Goal: Information Seeking & Learning: Learn about a topic

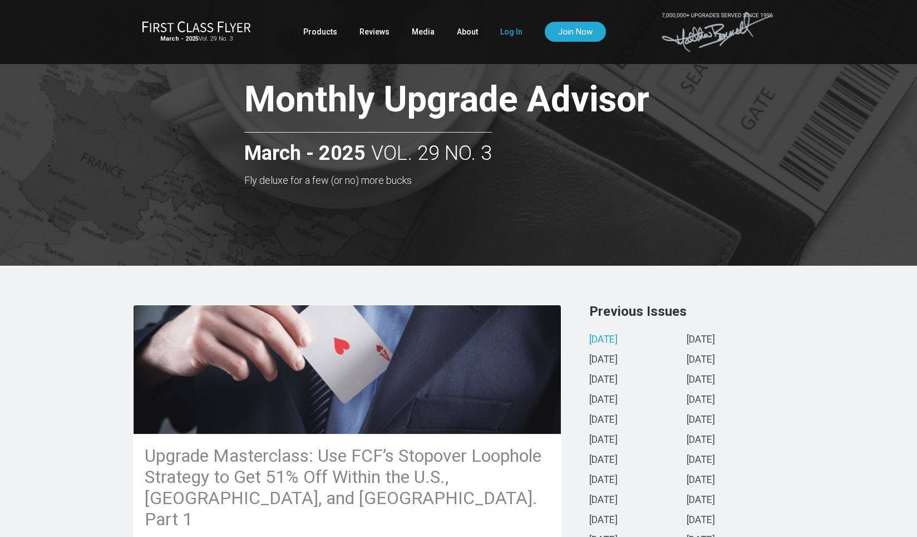
click at [508, 32] on link "Log In" at bounding box center [511, 32] width 22 height 20
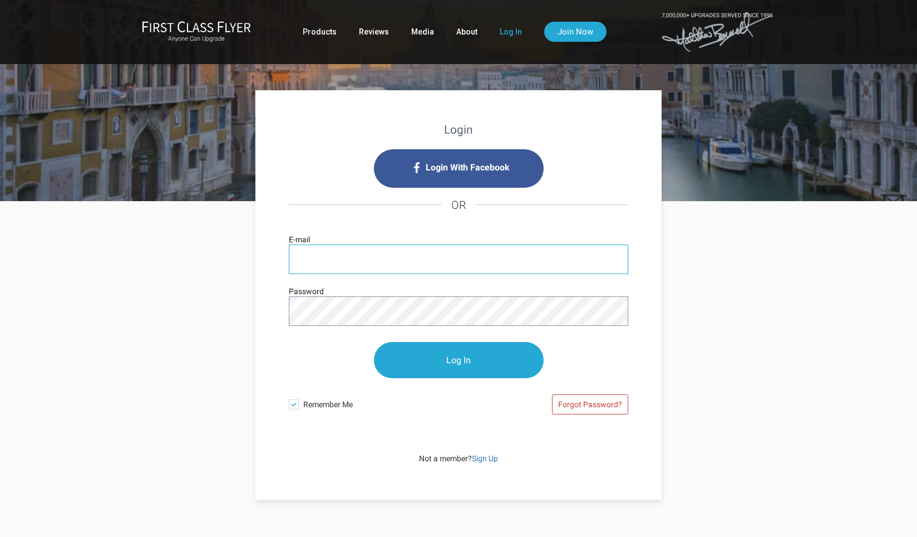
click at [367, 268] on input "E-mail" at bounding box center [458, 258] width 339 height 29
type input "barryleffler1@gmail.com"
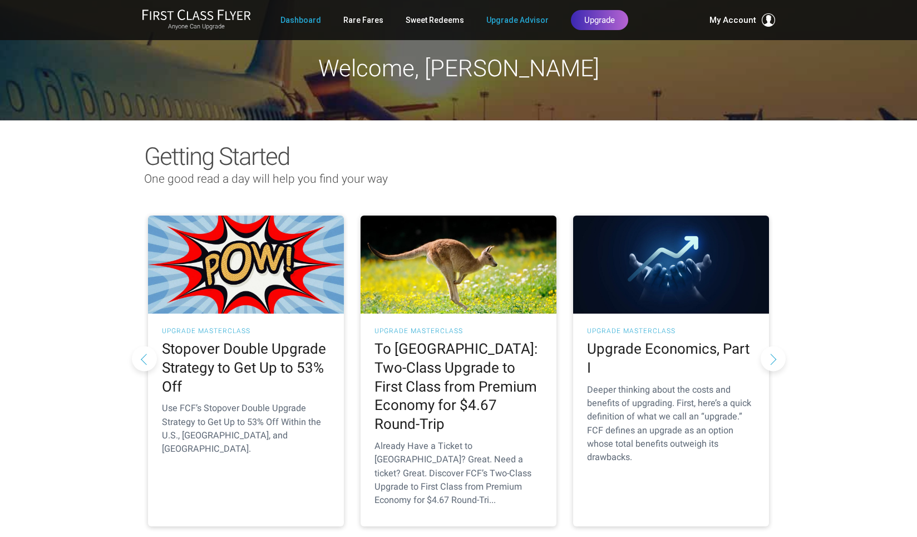
click at [520, 20] on link "Upgrade Advisor" at bounding box center [517, 20] width 62 height 20
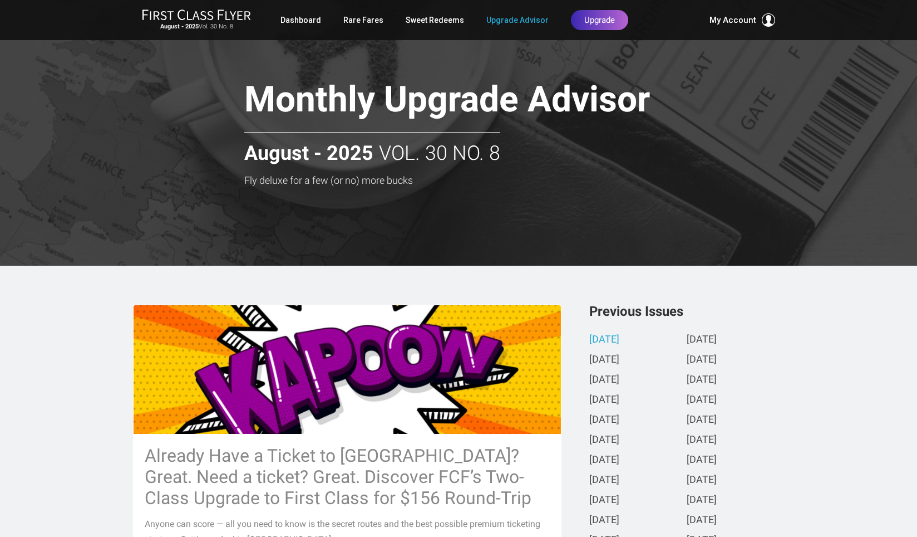
click at [805, 66] on div at bounding box center [458, 132] width 917 height 265
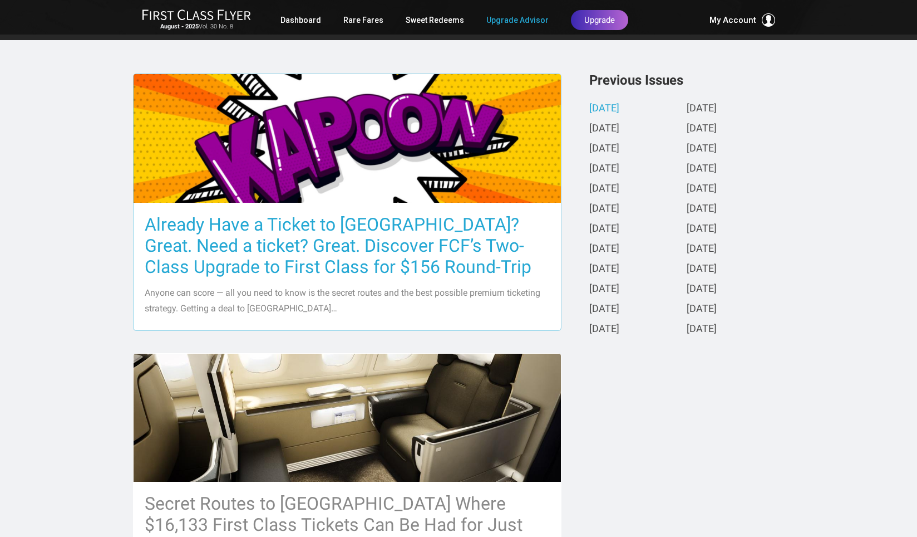
scroll to position [232, 0]
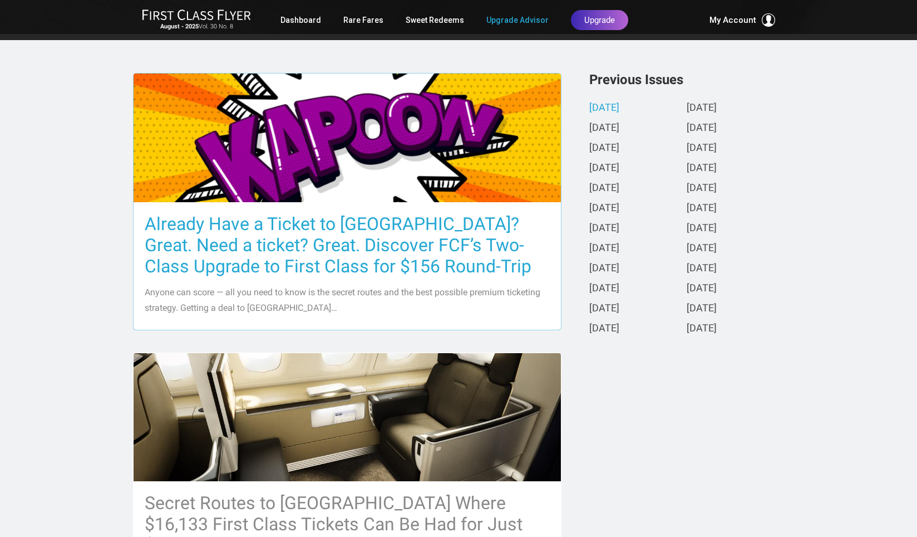
click at [363, 238] on h3 "Already Have a Ticket to Asia? Great. Need a ticket? Great. Discover FCF’s Two-…" at bounding box center [347, 244] width 405 height 63
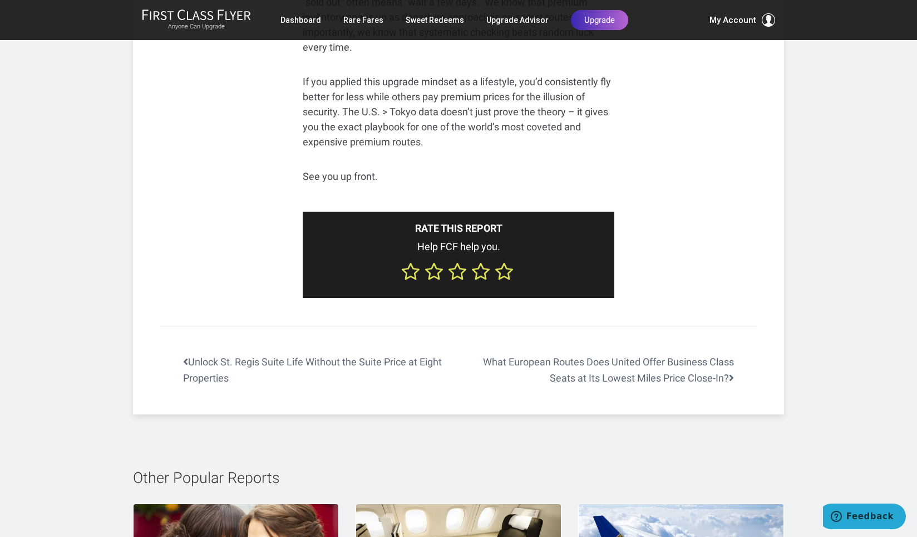
scroll to position [7151, 0]
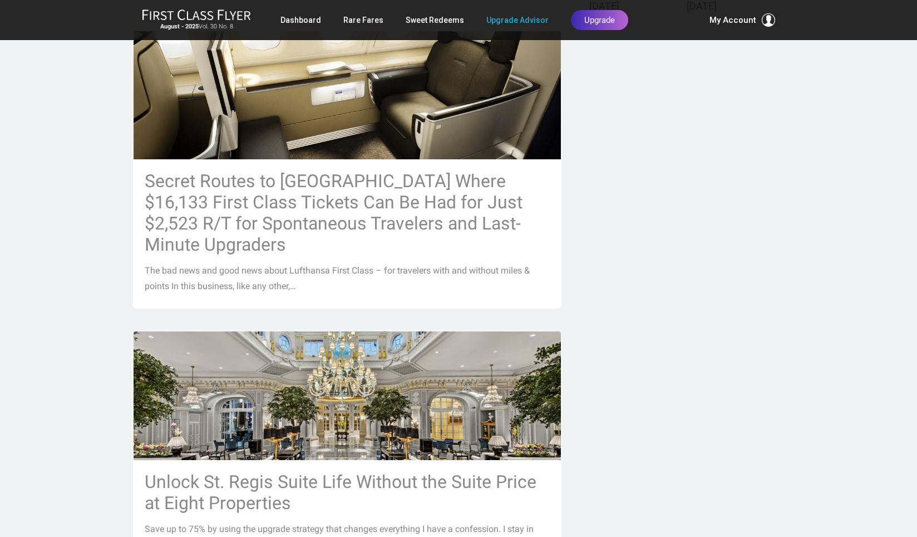
scroll to position [570, 0]
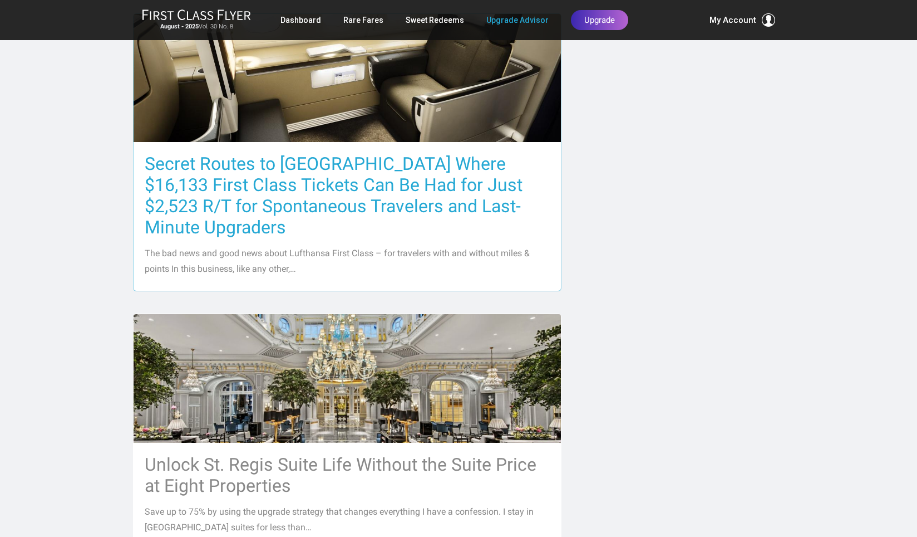
click at [176, 177] on h3 "Secret Routes to [GEOGRAPHIC_DATA] Where $16,133 First Class Tickets Can Be Had…" at bounding box center [347, 195] width 405 height 85
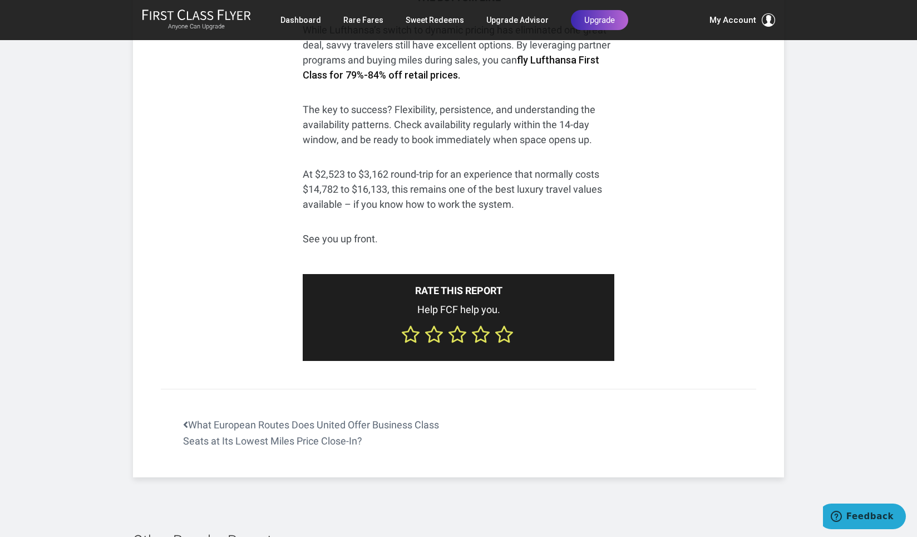
scroll to position [5157, 0]
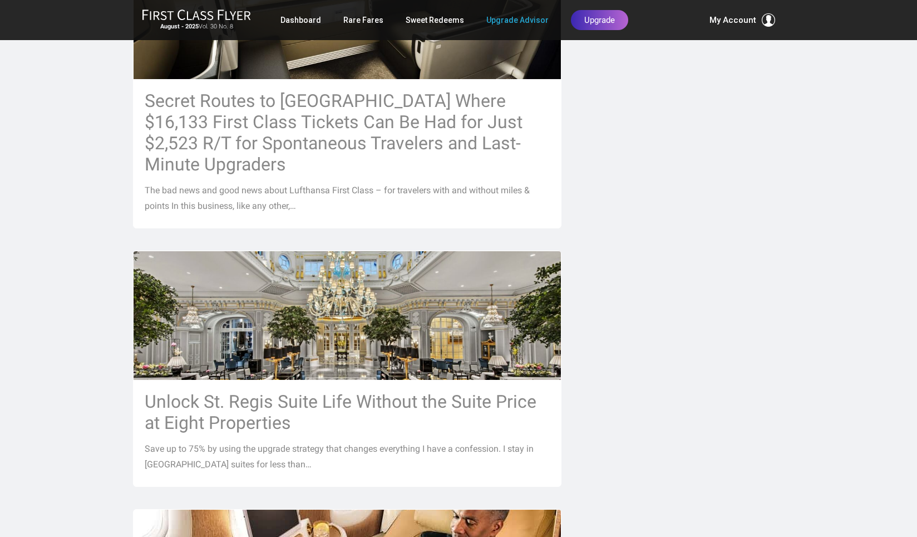
scroll to position [631, 0]
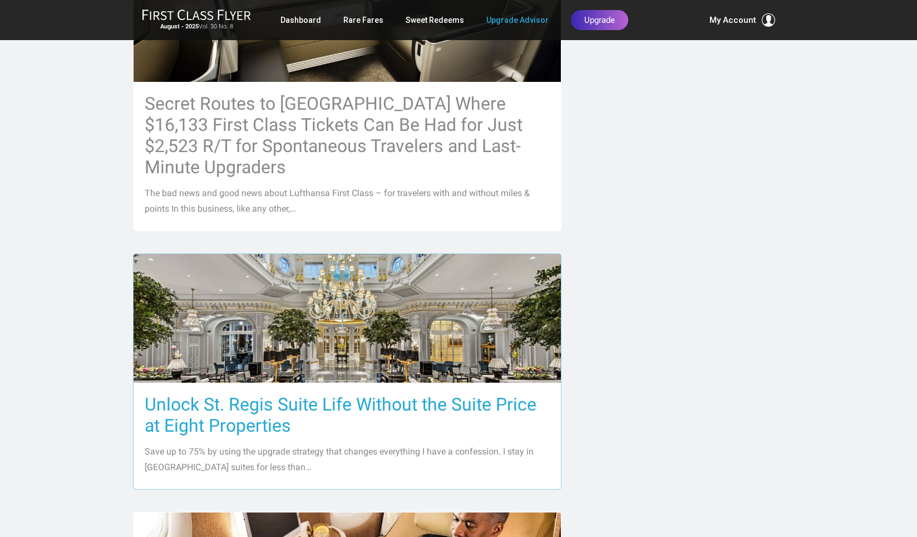
click at [194, 393] on h3 "Unlock St. Regis Suite Life Without the Suite Price at Eight Properties" at bounding box center [347, 414] width 405 height 42
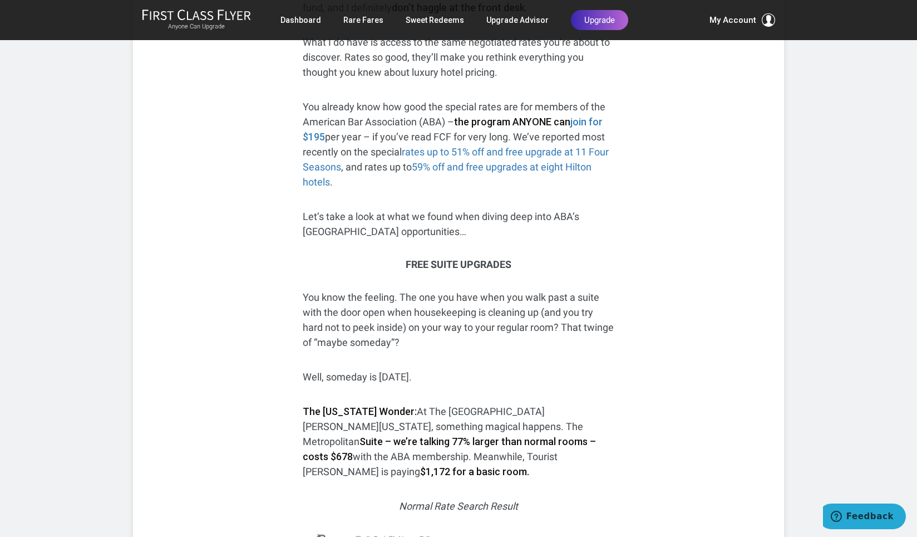
scroll to position [371, 0]
click at [306, 132] on strong "join for $195" at bounding box center [453, 128] width 300 height 27
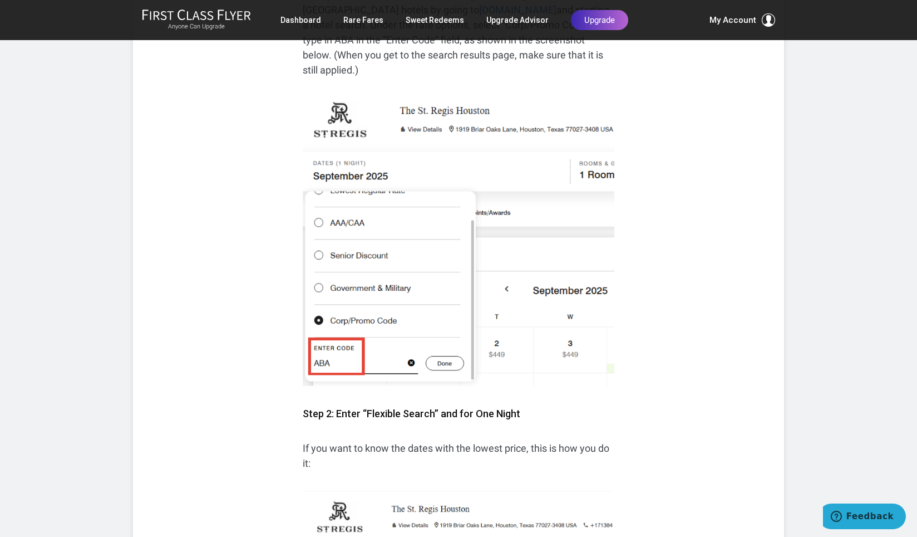
scroll to position [3241, 0]
